Goal: Use online tool/utility: Utilize a website feature to perform a specific function

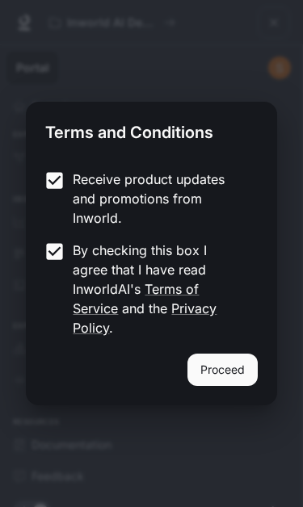
click at [221, 354] on button "Proceed" at bounding box center [222, 370] width 70 height 32
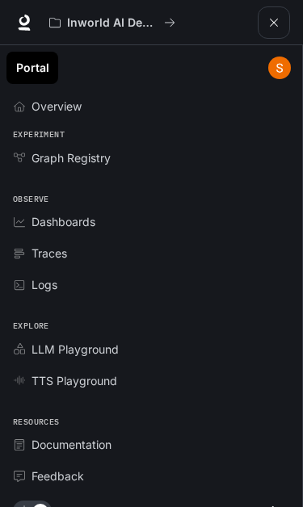
click at [187, 74] on div "Portal" at bounding box center [150, 67] width 295 height 39
click at [279, 27] on icon "open drawer" at bounding box center [273, 22] width 13 height 13
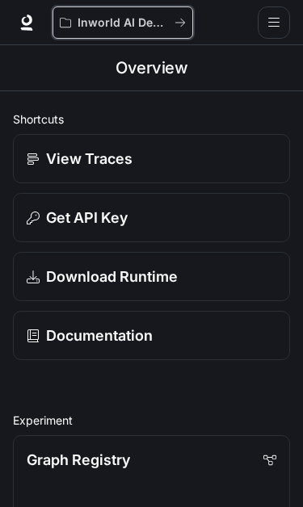
click at [137, 27] on p "Inworld AI Demos" at bounding box center [123, 23] width 90 height 14
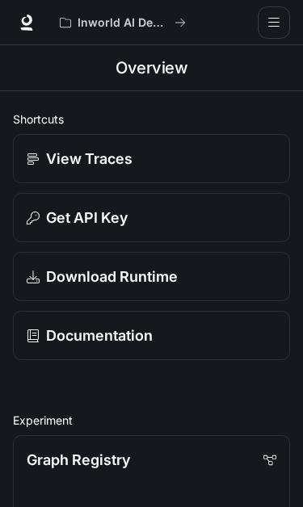
click at [274, 27] on icon "open drawer" at bounding box center [273, 22] width 11 height 9
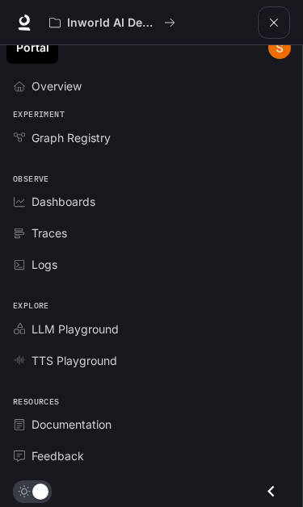
scroll to position [19, 0]
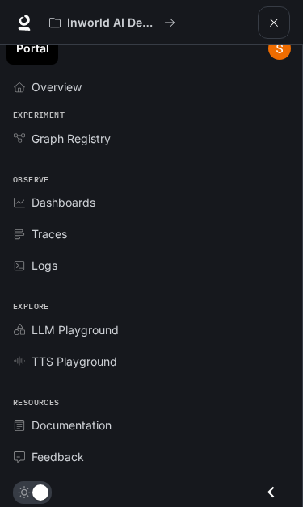
click at [176, 333] on div "LLM Playground" at bounding box center [159, 329] width 257 height 17
